Goal: Navigation & Orientation: Find specific page/section

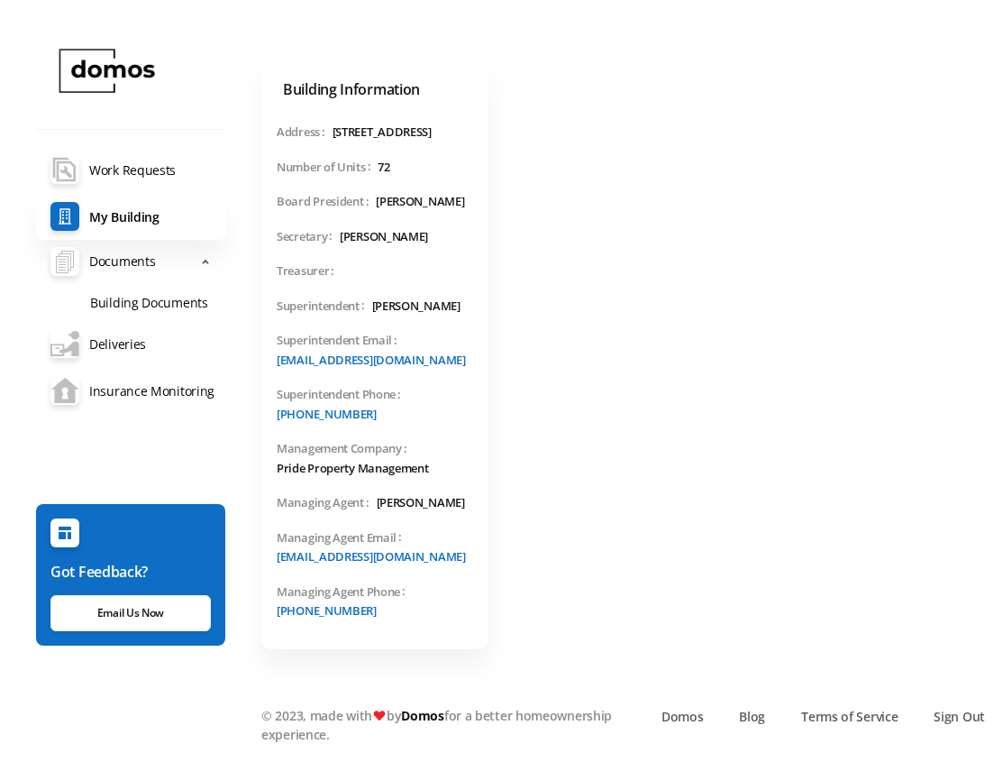
click at [249, 603] on section "Building Information Address 130 8th Ave, Brooklyn, NY 11215 Number of Units 72…" at bounding box center [623, 381] width 760 height 762
click at [149, 178] on link "maintenance-documents Work Requests" at bounding box center [131, 169] width 190 height 47
click at [149, 171] on link "maintenance-documents Work Requests" at bounding box center [131, 169] width 190 height 47
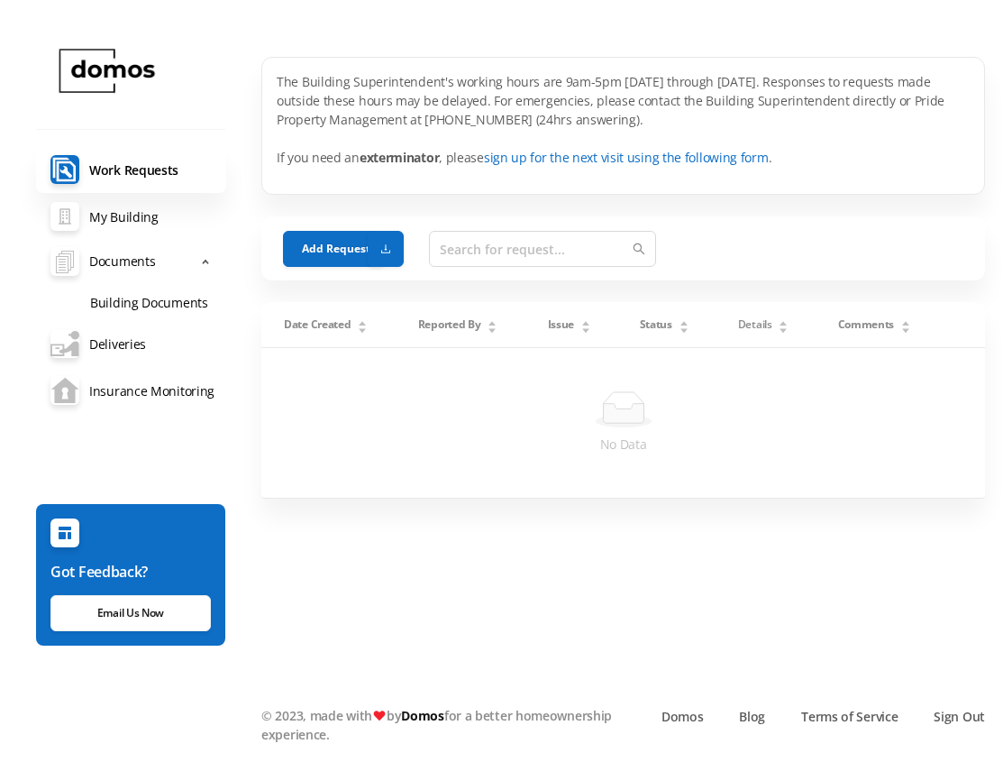
click at [120, 72] on img at bounding box center [104, 71] width 109 height 65
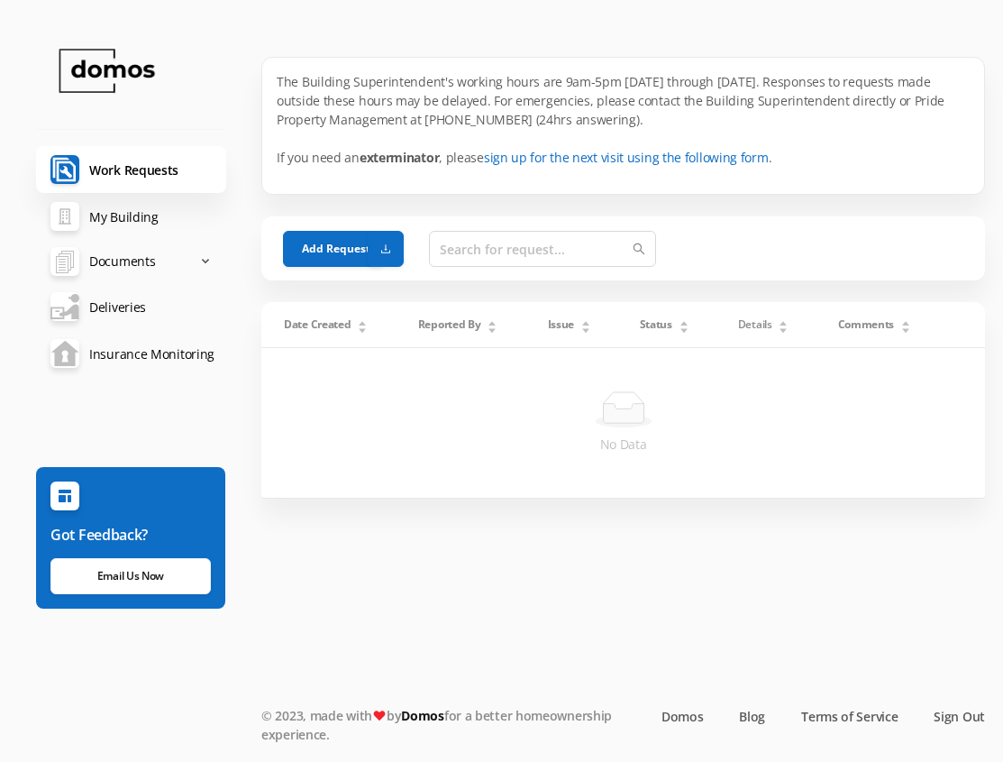
click at [121, 172] on link "maintenance-documents Work Requests" at bounding box center [131, 169] width 190 height 47
click at [129, 172] on link "maintenance-documents Work Requests" at bounding box center [131, 169] width 190 height 47
click at [119, 219] on link "My Building" at bounding box center [131, 216] width 190 height 47
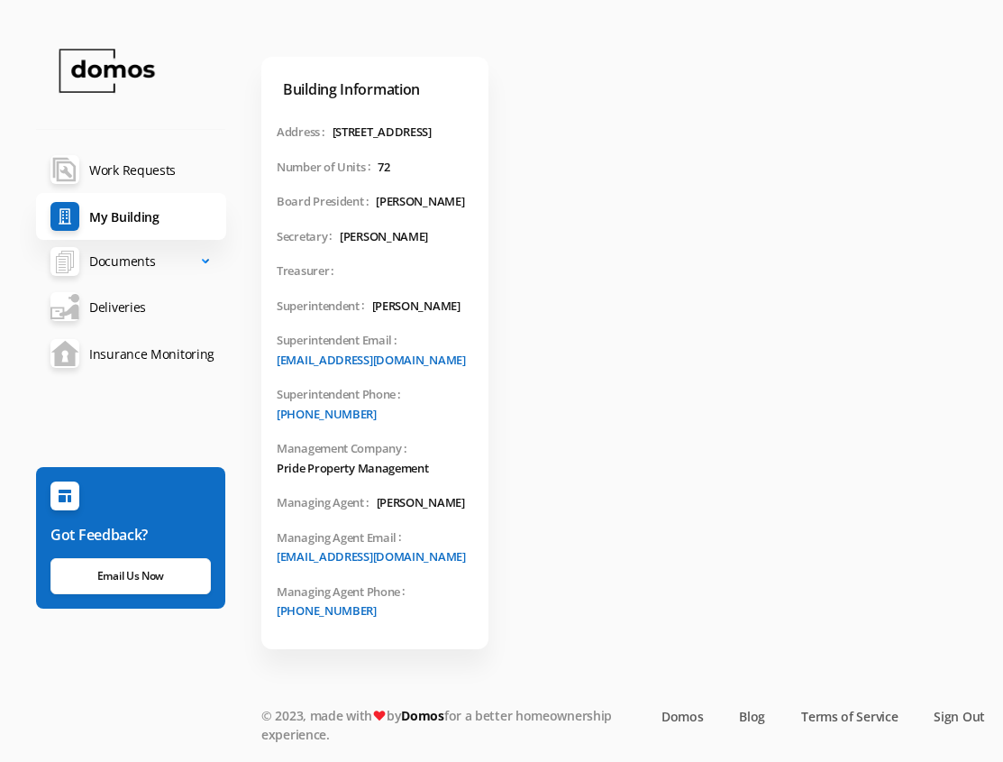
click at [200, 262] on div "files Documents" at bounding box center [131, 261] width 190 height 36
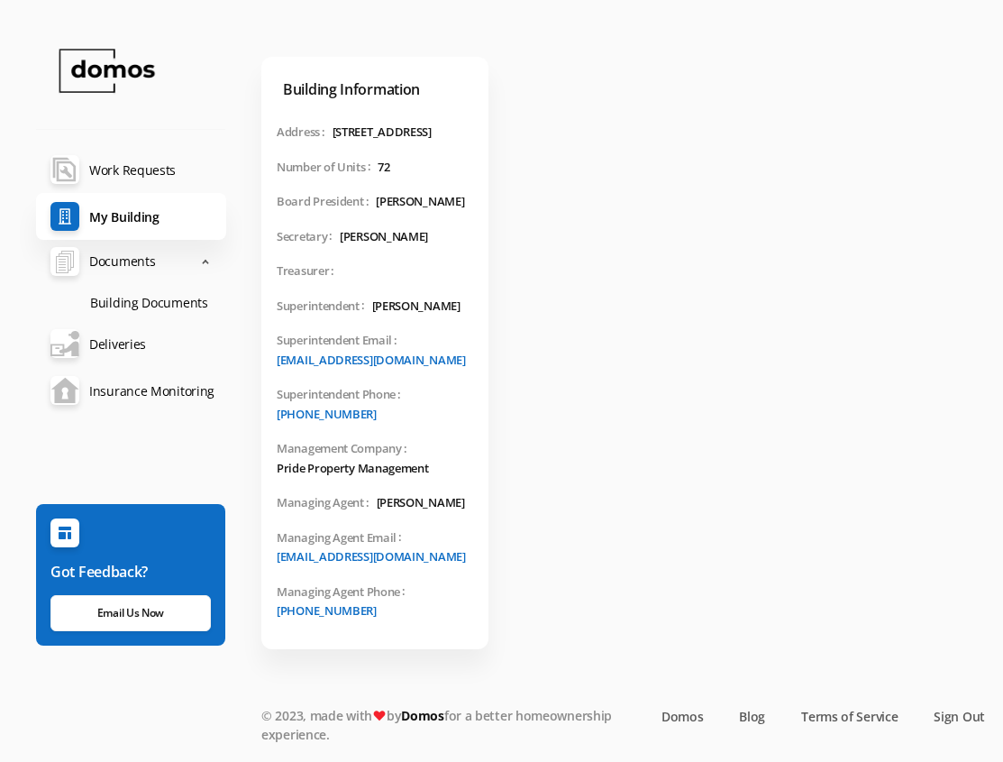
click at [96, 64] on img at bounding box center [104, 71] width 109 height 65
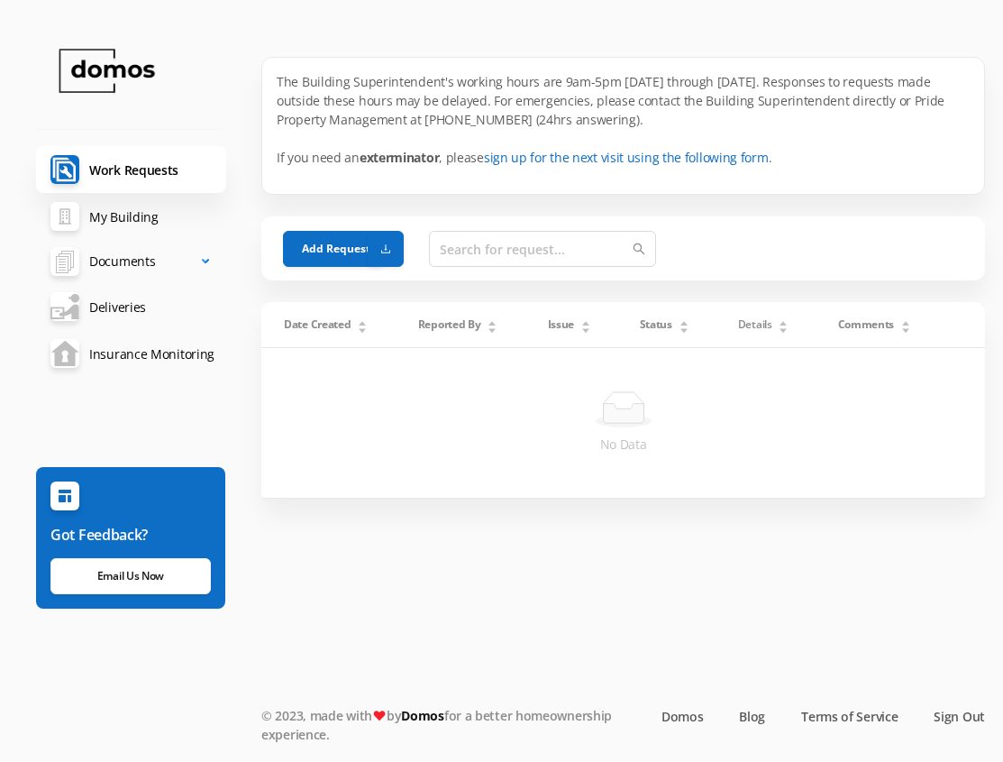
click at [200, 260] on div "files Documents" at bounding box center [131, 261] width 190 height 36
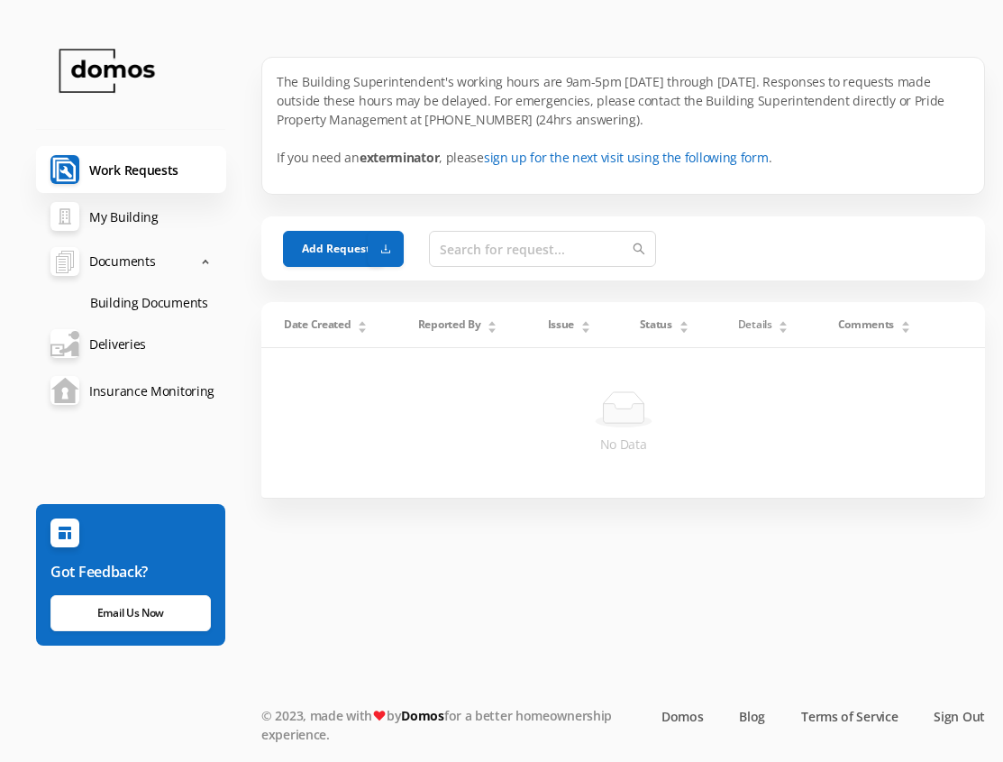
click at [169, 166] on link "maintenance-documents Work Requests" at bounding box center [131, 169] width 190 height 47
click at [151, 225] on link "My Building" at bounding box center [131, 216] width 190 height 47
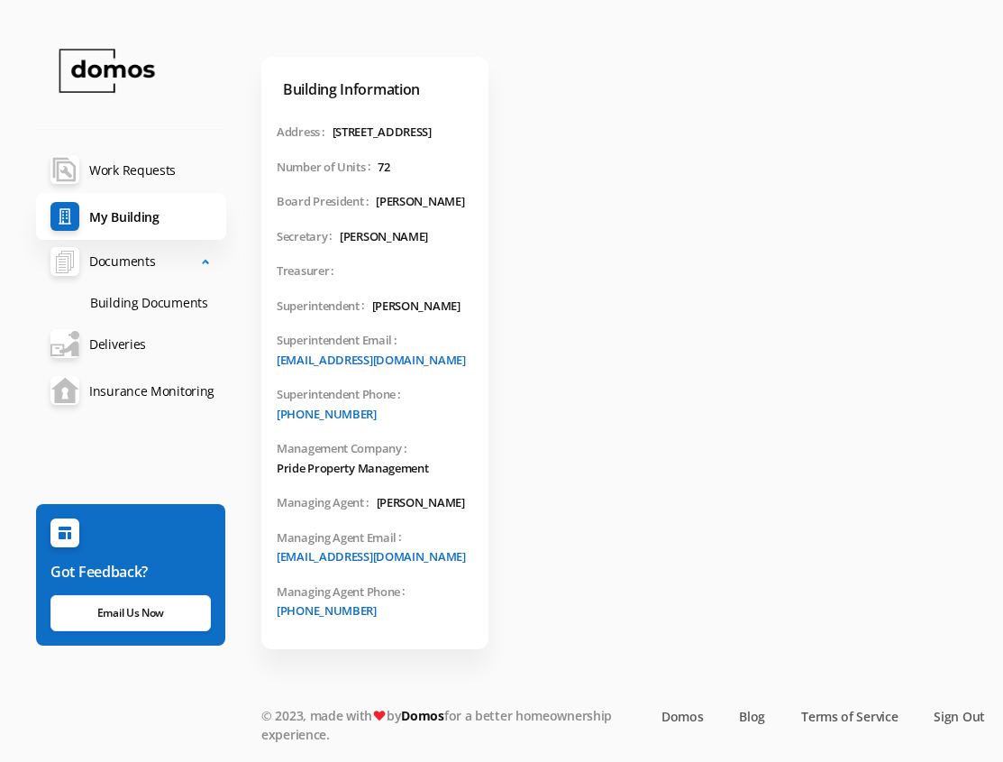
click at [145, 267] on span "Documents" at bounding box center [122, 261] width 66 height 36
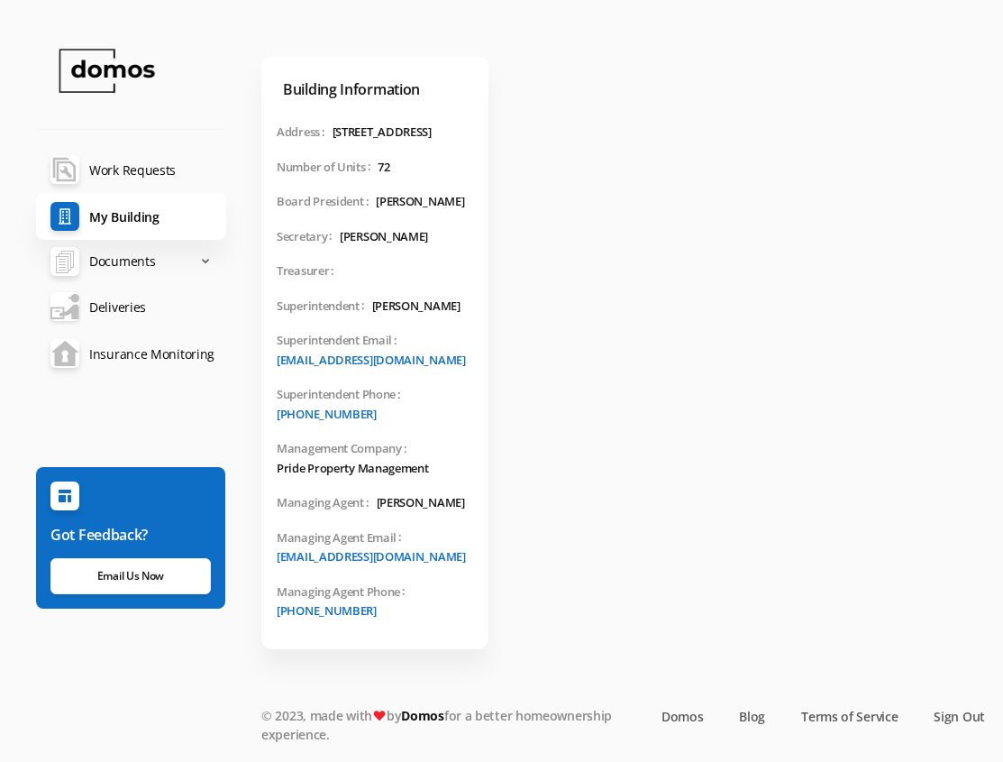
click at [135, 308] on link "Deliveries" at bounding box center [131, 306] width 190 height 47
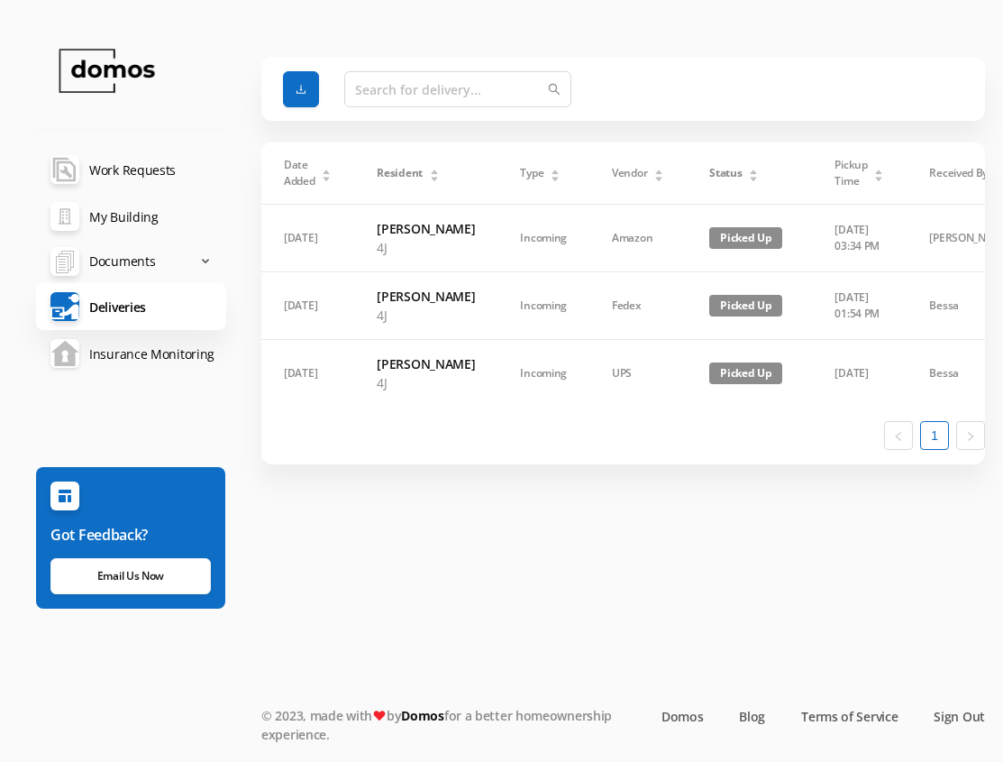
click at [132, 356] on link "Insurance Monitoring" at bounding box center [131, 353] width 190 height 47
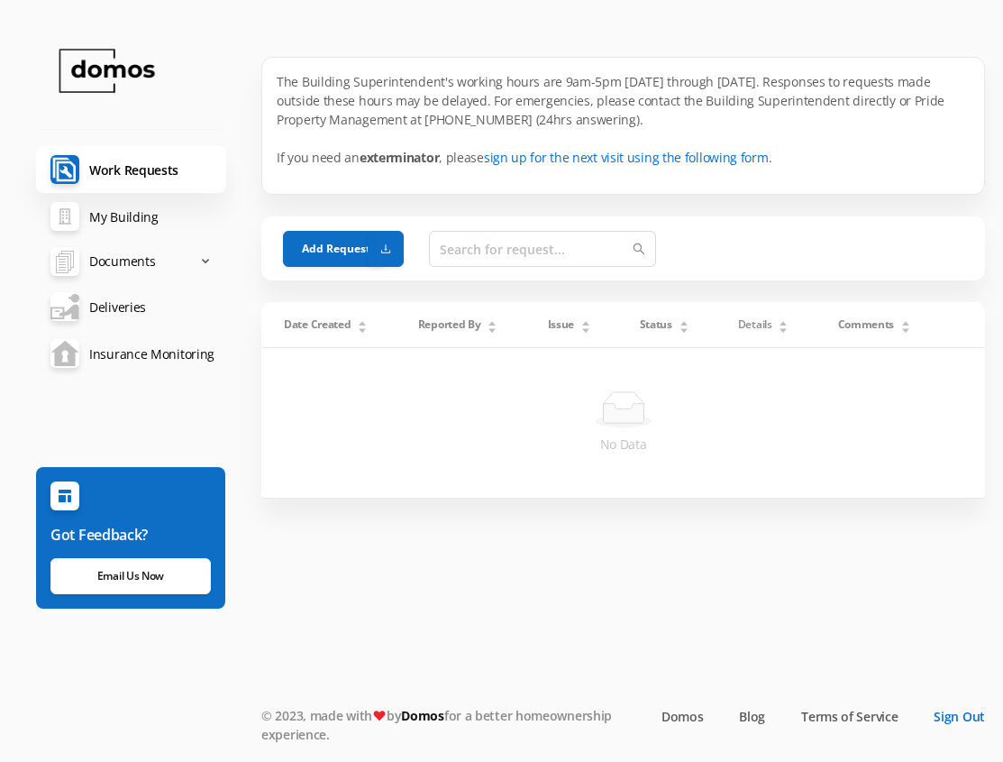
click at [961, 715] on link "Sign Out" at bounding box center [959, 716] width 51 height 19
